Goal: Task Accomplishment & Management: Complete application form

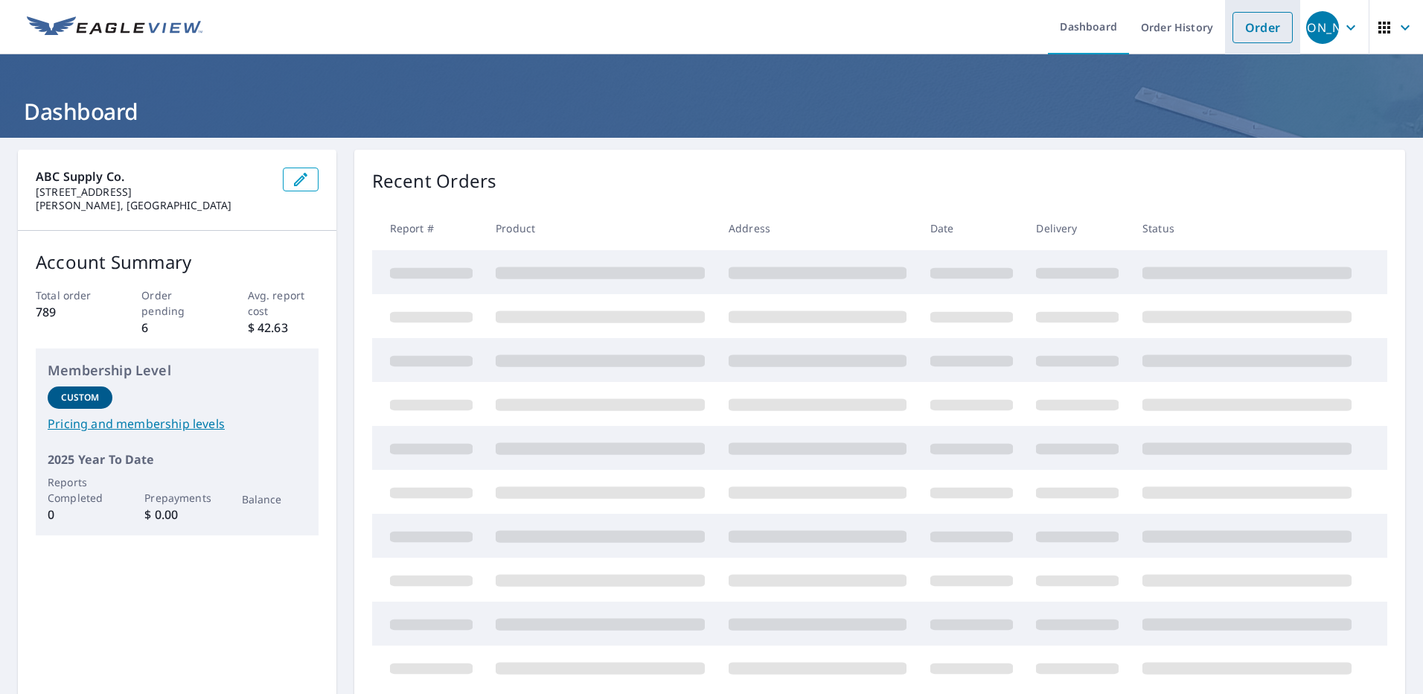
click at [1265, 37] on link "Order" at bounding box center [1263, 27] width 60 height 31
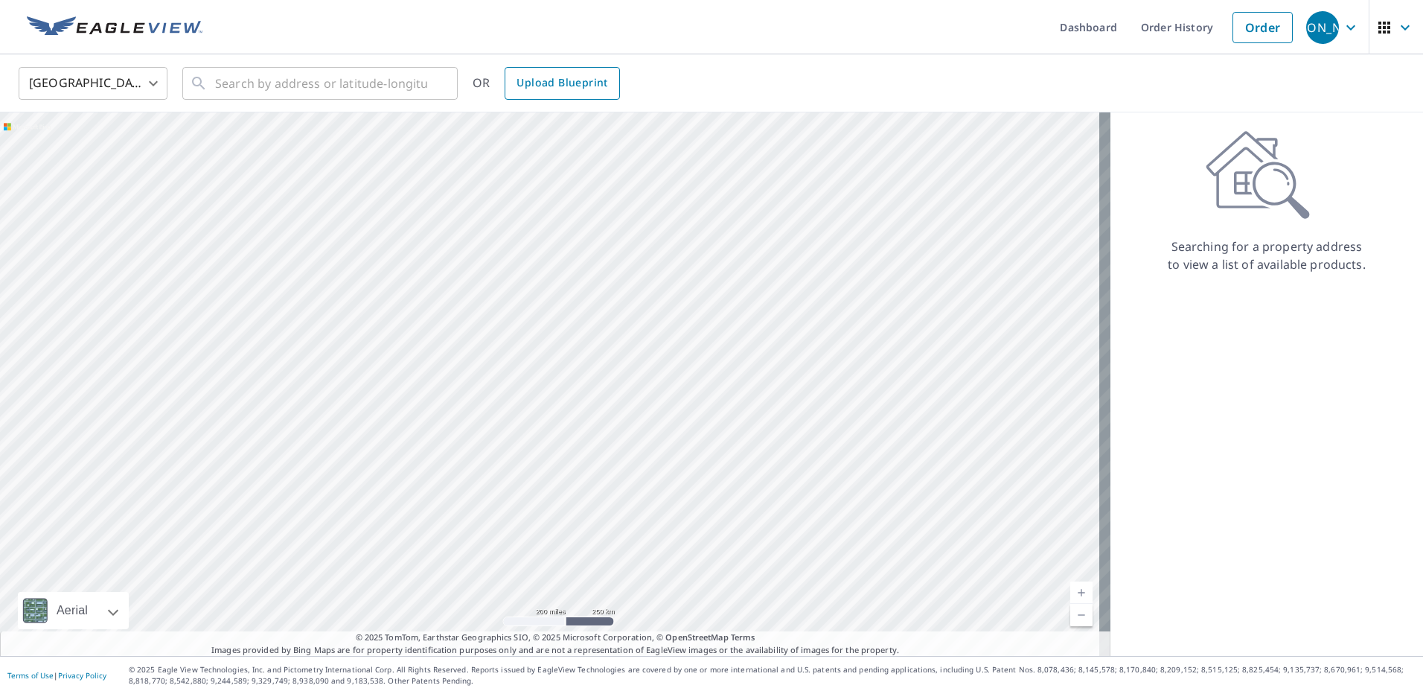
click at [514, 84] on link "Upload Blueprint" at bounding box center [562, 83] width 115 height 33
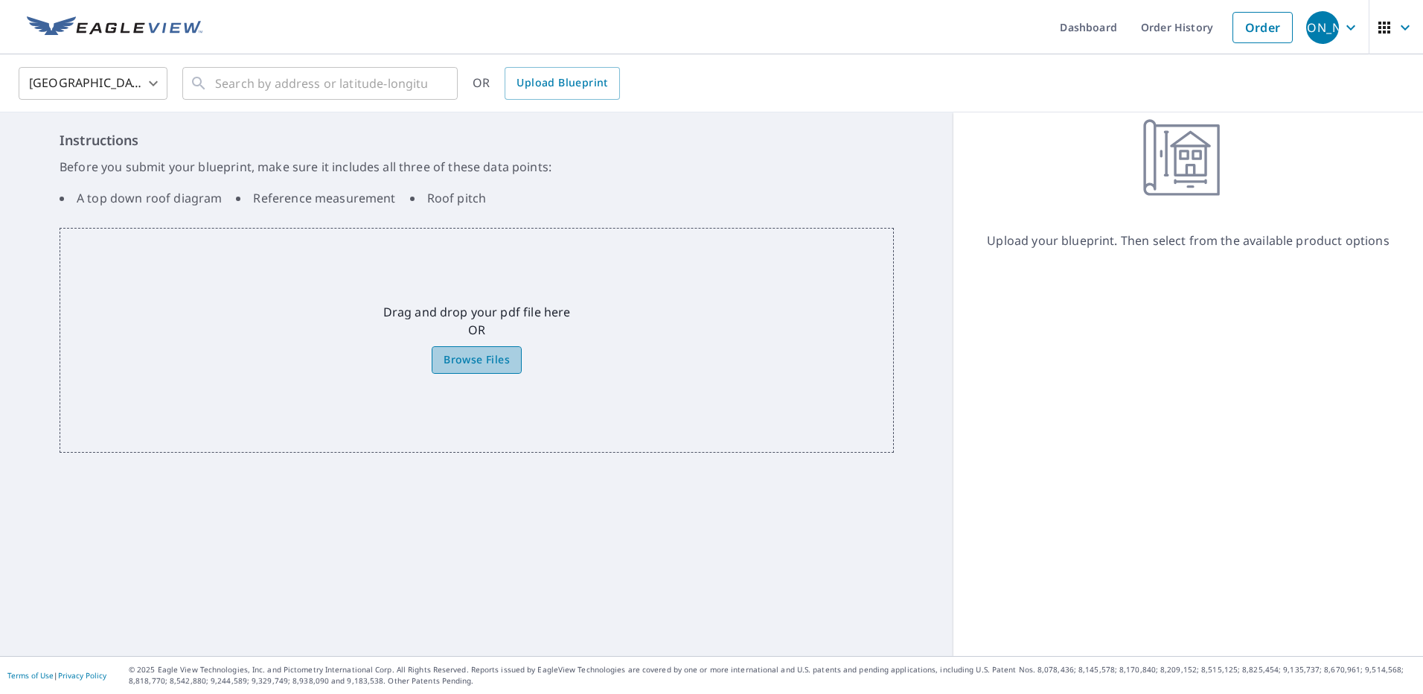
click at [464, 357] on span "Browse Files" at bounding box center [477, 360] width 66 height 19
click at [0, 0] on input "Browse Files" at bounding box center [0, 0] width 0 height 0
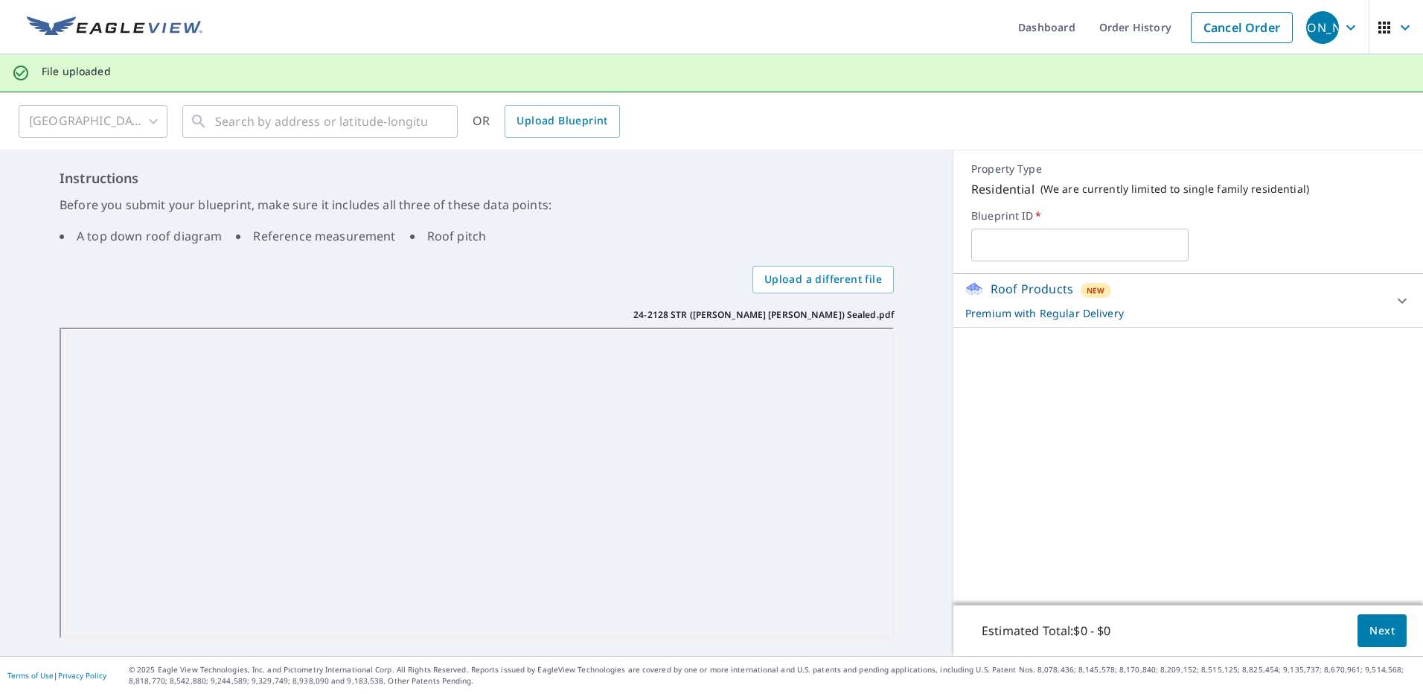
click at [1090, 255] on input "text" at bounding box center [1079, 245] width 217 height 42
type input "[PERSON_NAME] and [PERSON_NAME]"
click at [1381, 625] on span "Next" at bounding box center [1382, 631] width 25 height 19
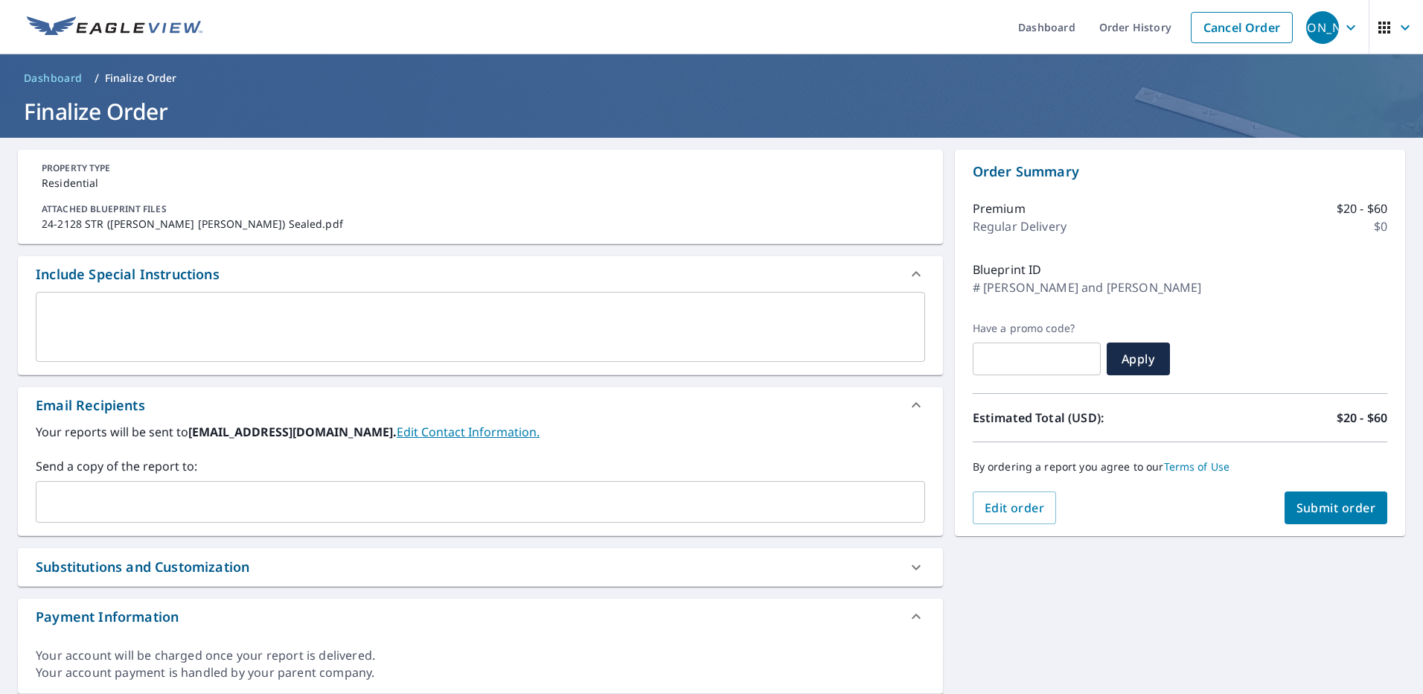
drag, startPoint x: 1319, startPoint y: 516, endPoint x: 1245, endPoint y: 593, distance: 106.9
click at [1245, 593] on div "PROPERTY TYPE Residential ATTACHED BLUEPRINT FILES 24-2128 STR ([PERSON_NAME] […" at bounding box center [711, 422] width 1423 height 568
click at [258, 514] on input "text" at bounding box center [469, 502] width 854 height 28
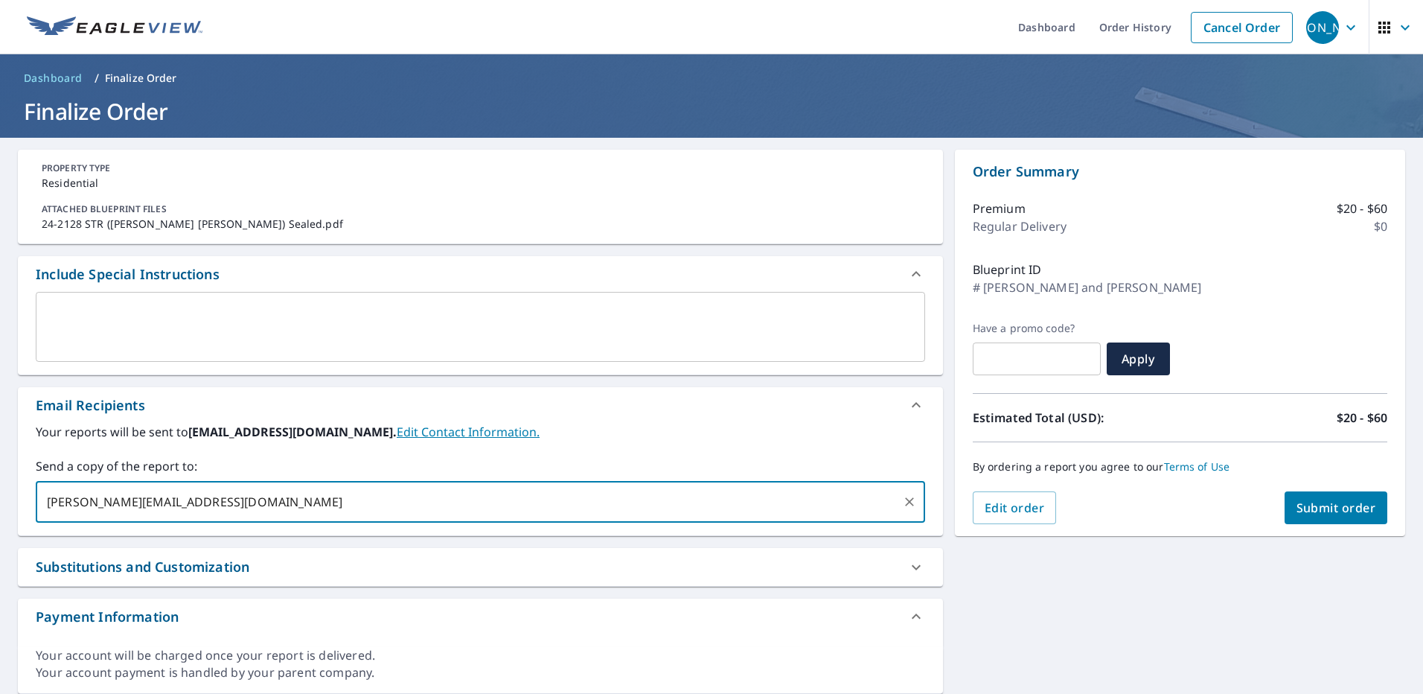
type input "[PERSON_NAME][EMAIL_ADDRESS][DOMAIN_NAME]"
click at [1338, 523] on button "Submit order" at bounding box center [1336, 507] width 103 height 33
